Goal: Task Accomplishment & Management: Use online tool/utility

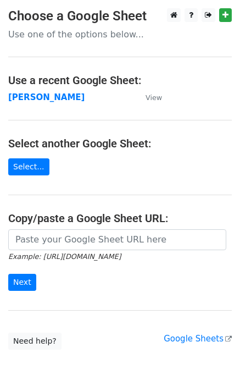
click at [13, 100] on strong "Jim" at bounding box center [46, 97] width 76 height 10
click at [13, 96] on strong "Jim" at bounding box center [46, 97] width 76 height 10
click at [18, 96] on strong "Jim" at bounding box center [46, 97] width 76 height 10
click at [10, 98] on strong "Jim" at bounding box center [46, 97] width 76 height 10
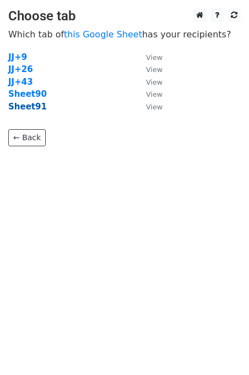
click at [32, 111] on strong "Sheet91" at bounding box center [27, 107] width 38 height 10
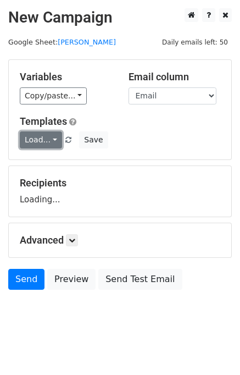
click at [51, 142] on link "Load..." at bounding box center [41, 139] width 42 height 17
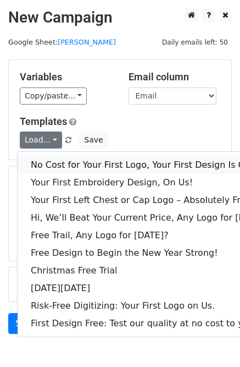
click at [78, 167] on link "No Cost for Your First Logo, Your First Design Is On Us!" at bounding box center [151, 165] width 266 height 18
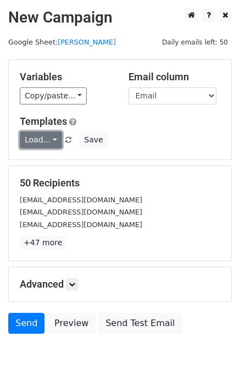
click at [36, 139] on link "Load..." at bounding box center [41, 139] width 42 height 17
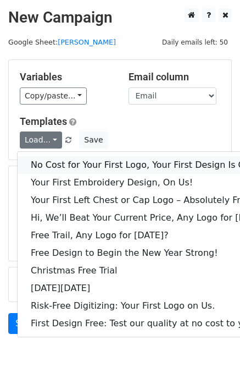
click at [58, 161] on link "No Cost for Your First Logo, Your First Design Is On Us!" at bounding box center [151, 165] width 266 height 18
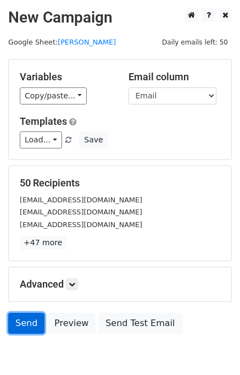
click at [32, 320] on link "Send" at bounding box center [26, 323] width 36 height 21
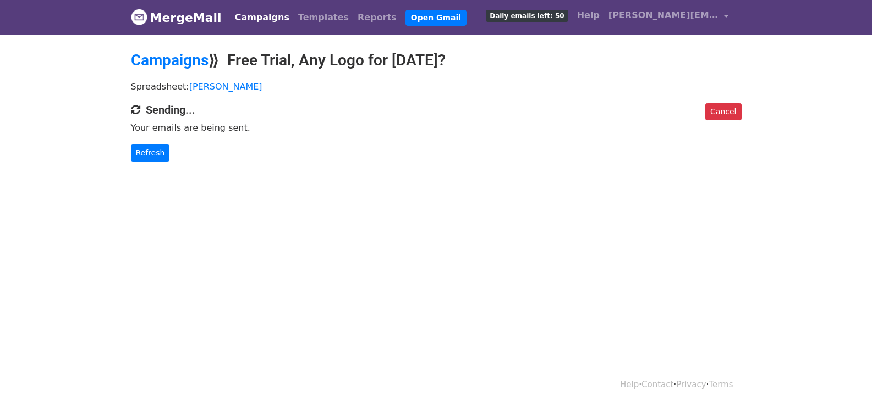
click at [156, 141] on div "Cancel Sending... Your emails are being sent. Refresh" at bounding box center [436, 132] width 627 height 58
click at [157, 145] on link "Refresh" at bounding box center [150, 153] width 39 height 17
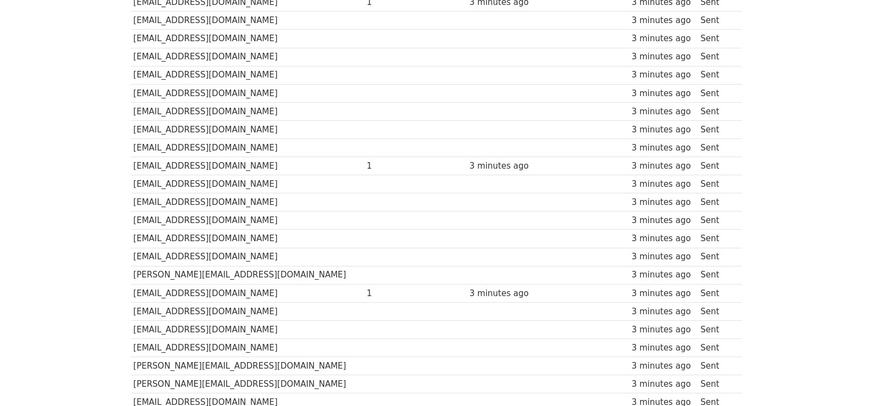
scroll to position [784, 0]
